Goal: Task Accomplishment & Management: Use online tool/utility

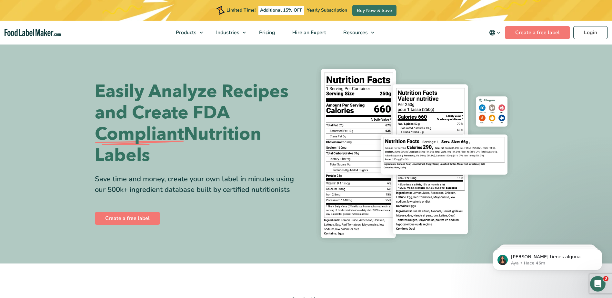
click at [35, 34] on img "main navigation" at bounding box center [33, 32] width 56 height 7
click at [549, 31] on link "Create a free label" at bounding box center [537, 32] width 65 height 13
